Goal: Information Seeking & Learning: Learn about a topic

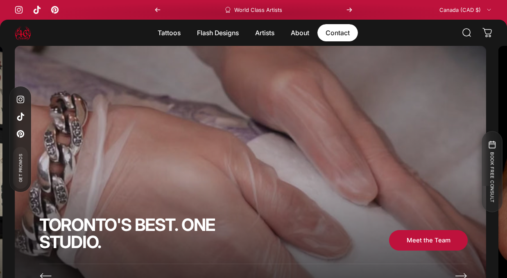
click at [339, 37] on link "Contact Contact" at bounding box center [337, 32] width 41 height 17
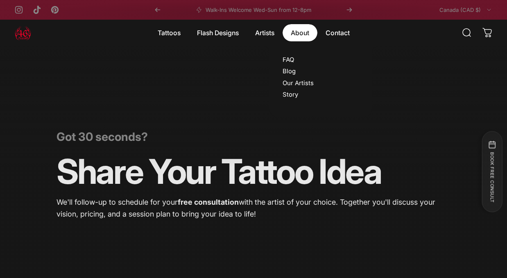
click at [296, 33] on magnet-element "About About" at bounding box center [300, 32] width 35 height 17
click at [292, 57] on link "FAQ" at bounding box center [288, 59] width 11 height 7
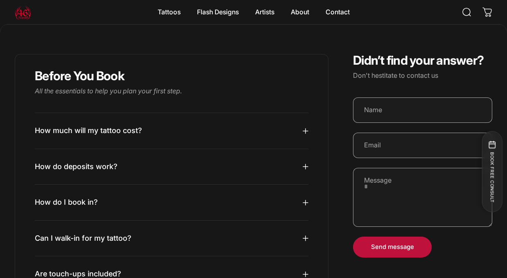
scroll to position [121, 0]
click at [312, 132] on div "Before You Book All the essentials to help you plan your first step. How much w…" at bounding box center [172, 179] width 314 height 250
click at [309, 132] on div "Before You Book All the essentials to help you plan your first step. How much w…" at bounding box center [172, 179] width 314 height 250
click at [306, 132] on icon at bounding box center [305, 131] width 5 height 5
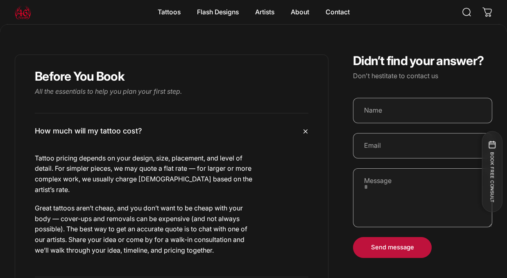
click at [306, 132] on icon at bounding box center [305, 131] width 7 height 7
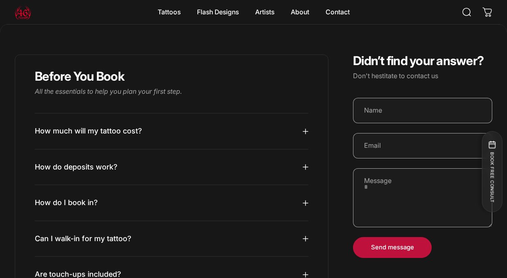
click at [305, 166] on icon at bounding box center [306, 167] width 6 height 6
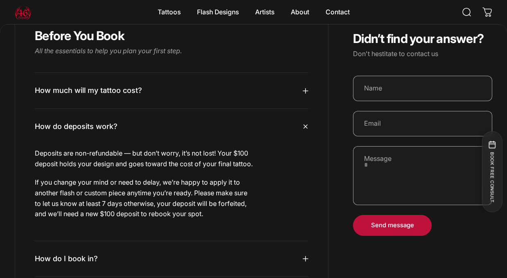
scroll to position [162, 0]
click at [305, 127] on icon at bounding box center [305, 126] width 7 height 7
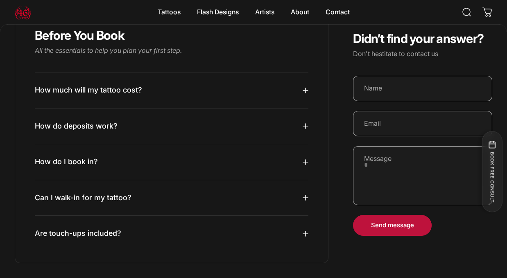
click at [308, 162] on div "Before You Book All the essentials to help you plan your first step. How much w…" at bounding box center [172, 139] width 314 height 250
click at [306, 162] on icon at bounding box center [306, 162] width 6 height 6
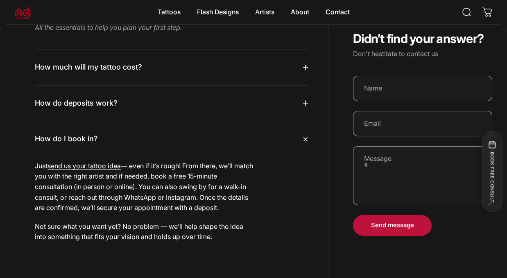
scroll to position [203, 0]
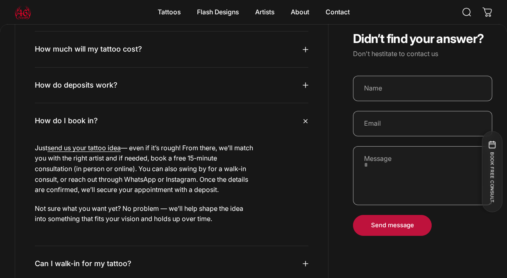
click at [306, 122] on icon at bounding box center [305, 121] width 7 height 7
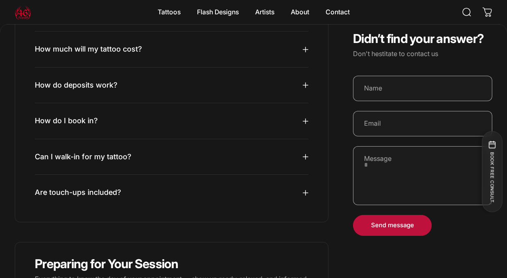
click at [303, 158] on icon at bounding box center [306, 157] width 6 height 6
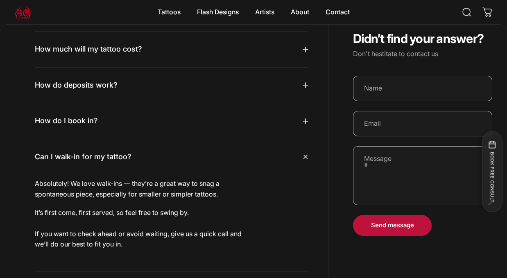
click at [303, 158] on icon at bounding box center [305, 157] width 8 height 8
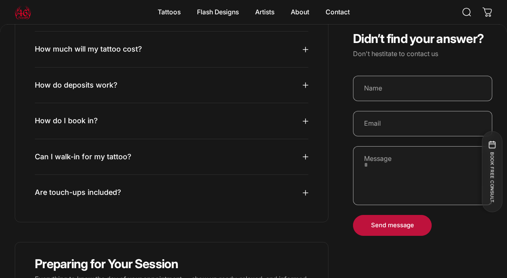
click at [301, 193] on summary "Are touch-ups included?" at bounding box center [172, 193] width 274 height 36
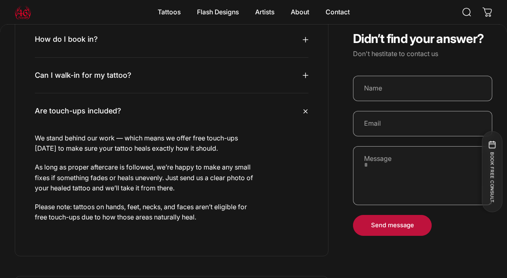
scroll to position [285, 0]
click at [303, 113] on icon at bounding box center [305, 111] width 8 height 8
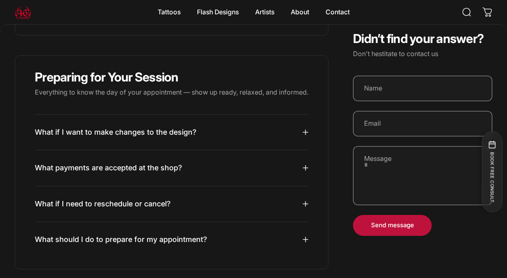
scroll to position [408, 0]
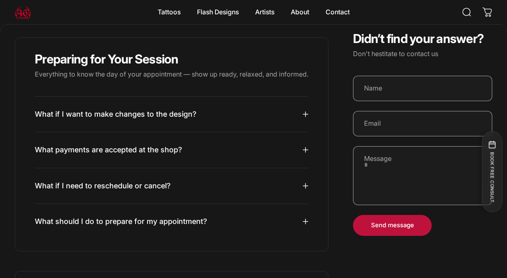
click at [308, 159] on div "Preparing for Your Session Everything to know the day of your appointment — sho…" at bounding box center [172, 144] width 314 height 214
click at [305, 153] on icon at bounding box center [306, 150] width 6 height 6
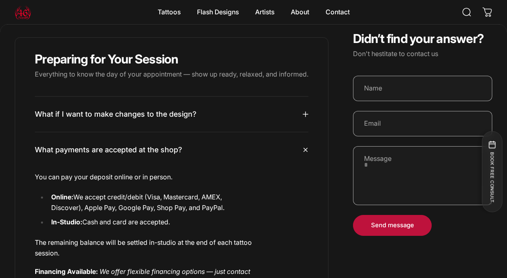
click at [305, 154] on icon at bounding box center [305, 150] width 7 height 7
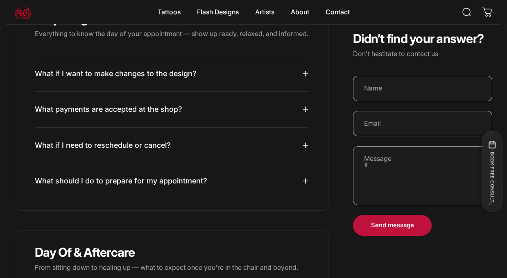
scroll to position [448, 0]
click at [300, 192] on summary "What should I do to prepare for my appointment?" at bounding box center [172, 181] width 274 height 36
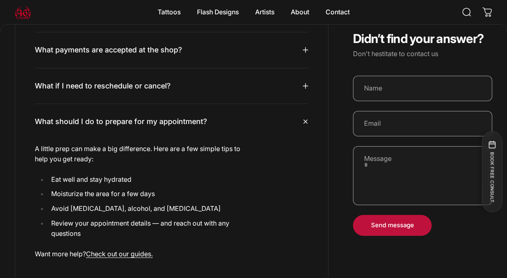
scroll to position [530, 0]
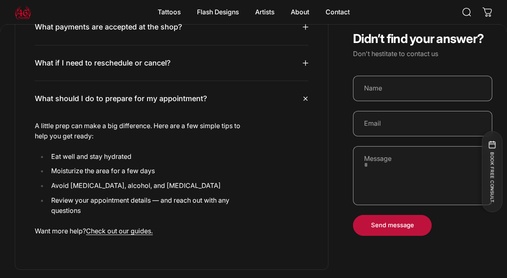
click at [306, 102] on icon at bounding box center [305, 98] width 7 height 7
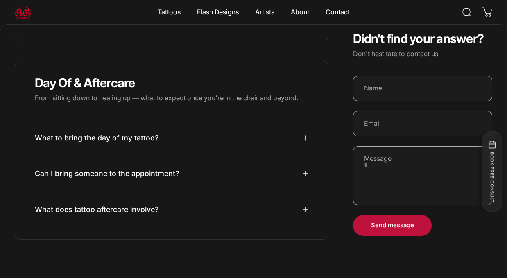
scroll to position [653, 0]
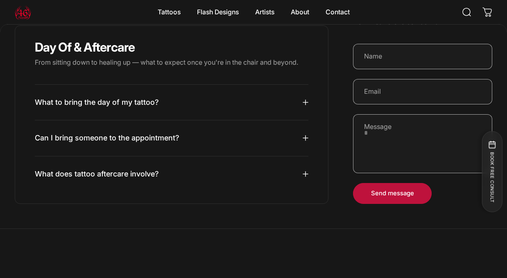
click at [303, 117] on summary "What to bring the day of my tattoo?" at bounding box center [172, 103] width 274 height 36
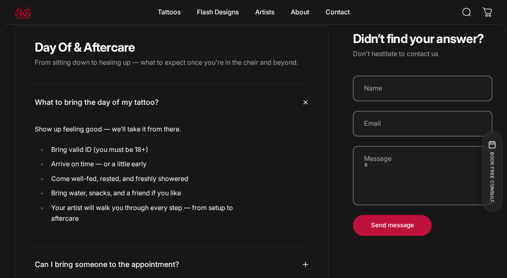
click at [303, 117] on summary "What to bring the day of my tattoo?" at bounding box center [172, 103] width 274 height 36
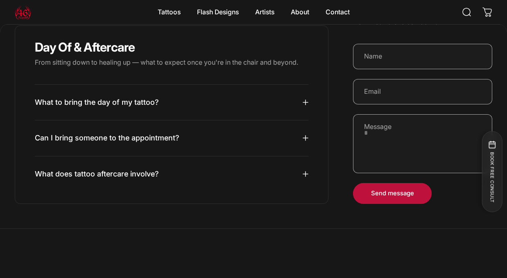
click at [310, 188] on div "Day Of & Aftercare From sitting down to healing up — what to expect once you're…" at bounding box center [172, 114] width 314 height 178
click at [303, 177] on icon at bounding box center [306, 174] width 6 height 6
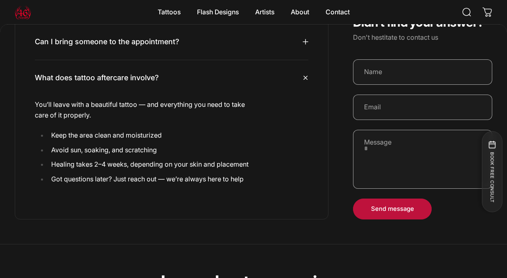
scroll to position [776, 0]
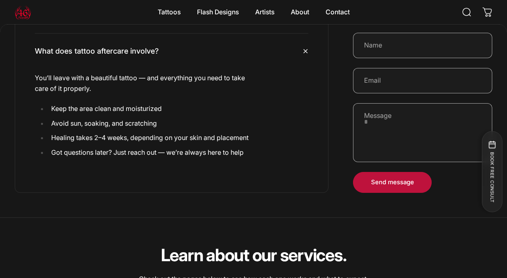
click at [302, 65] on summary "What does tattoo aftercare involve?" at bounding box center [172, 52] width 274 height 36
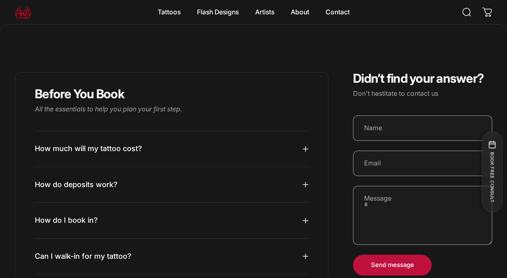
scroll to position [0, 0]
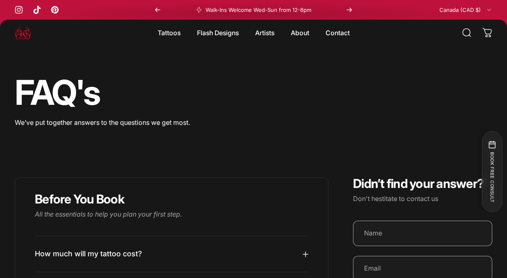
click at [355, 10] on button "Next" at bounding box center [349, 10] width 18 height 20
click at [338, 34] on link "Contact Contact" at bounding box center [337, 32] width 41 height 17
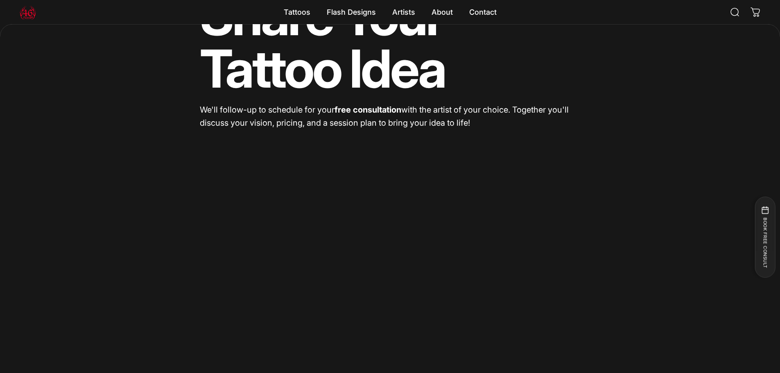
scroll to position [156, 0]
